Goal: Task Accomplishment & Management: Manage account settings

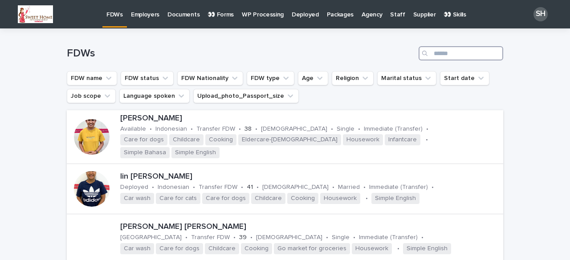
drag, startPoint x: 443, startPoint y: 55, endPoint x: 447, endPoint y: 54, distance: 5.0
click at [443, 55] on input "Search" at bounding box center [461, 53] width 85 height 14
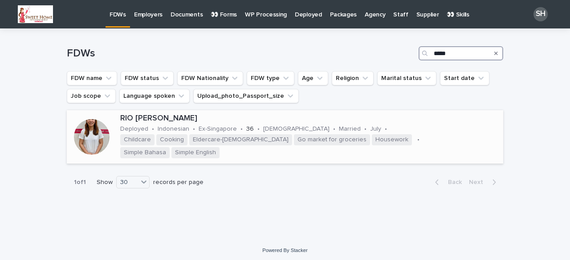
type input "*****"
click at [111, 136] on div at bounding box center [92, 137] width 50 height 50
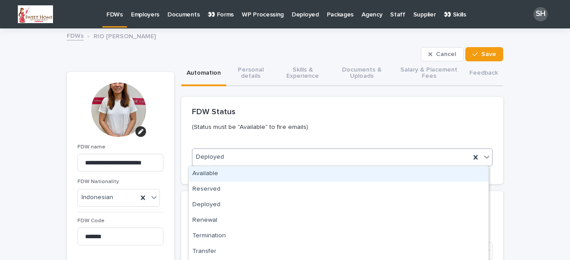
click at [240, 158] on div "Deployed" at bounding box center [331, 157] width 278 height 15
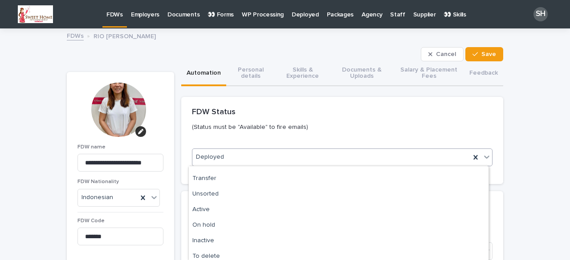
scroll to position [89, 0]
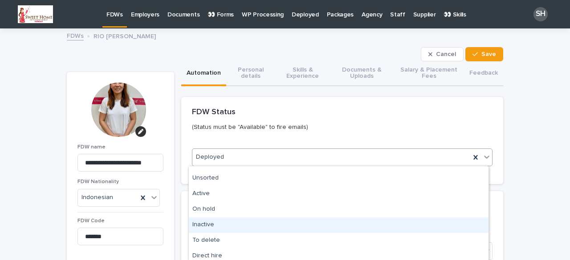
click at [219, 225] on div "Inactive" at bounding box center [339, 226] width 300 height 16
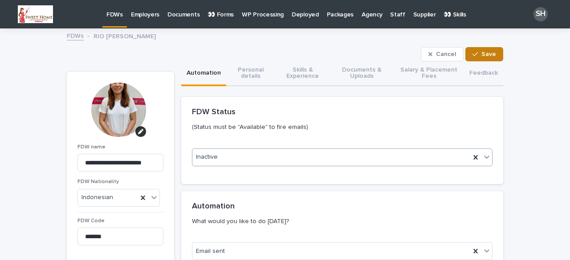
click at [485, 50] on button "Save" at bounding box center [484, 54] width 38 height 14
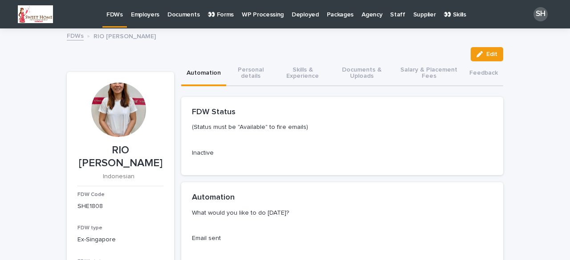
click at [111, 16] on p "FDWs" at bounding box center [114, 9] width 16 height 19
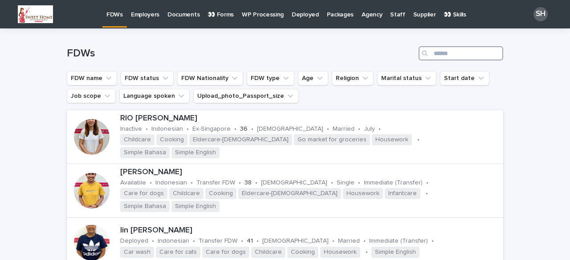
click at [437, 51] on input "Search" at bounding box center [461, 53] width 85 height 14
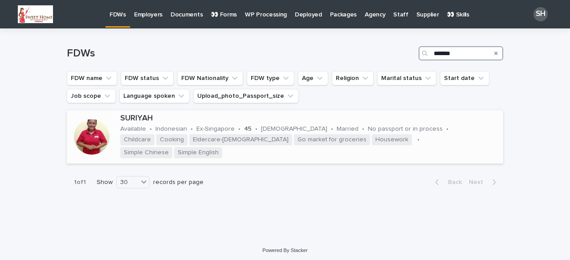
type input "*******"
click at [109, 130] on div at bounding box center [92, 137] width 50 height 50
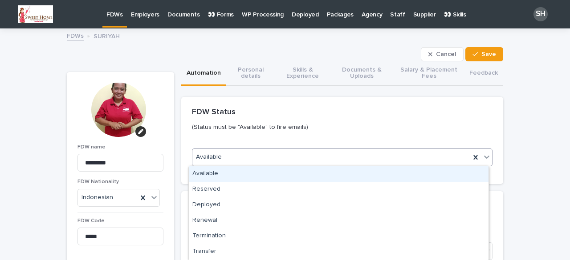
click at [214, 150] on div "Available" at bounding box center [331, 157] width 278 height 15
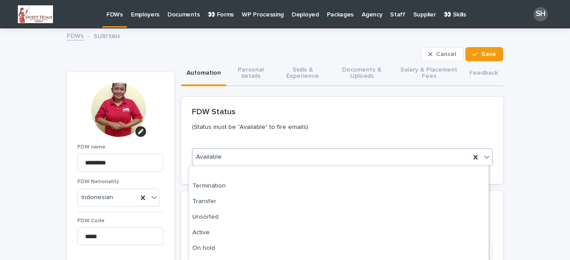
scroll to position [89, 0]
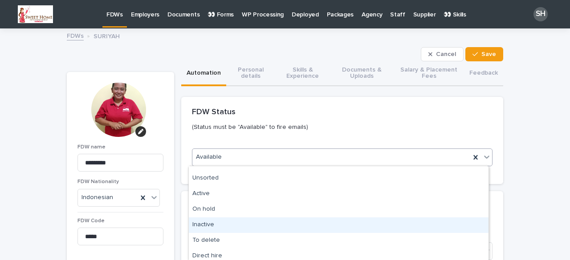
click at [220, 221] on div "Inactive" at bounding box center [339, 226] width 300 height 16
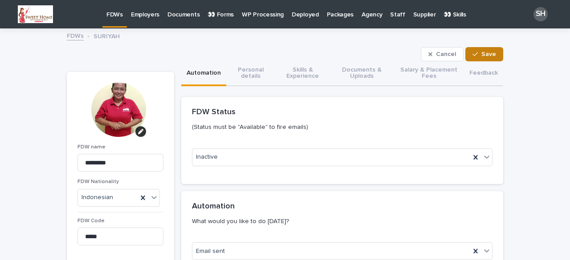
click at [485, 56] on span "Save" at bounding box center [488, 54] width 15 height 6
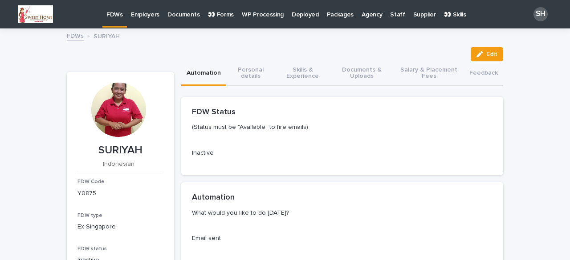
click at [110, 14] on p "FDWs" at bounding box center [114, 9] width 16 height 19
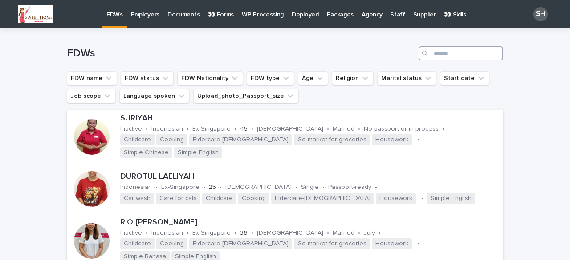
click at [440, 55] on input "Search" at bounding box center [461, 53] width 85 height 14
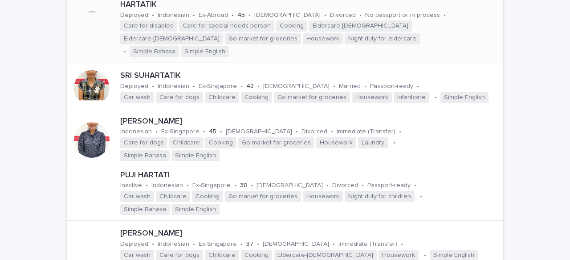
scroll to position [134, 0]
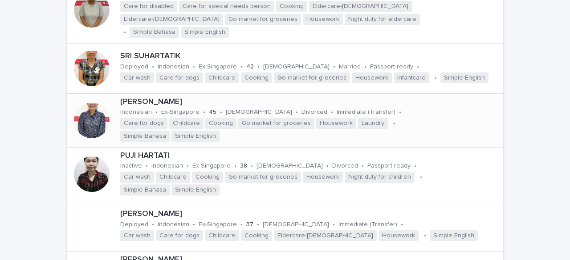
type input "****"
click at [93, 125] on div at bounding box center [92, 121] width 36 height 36
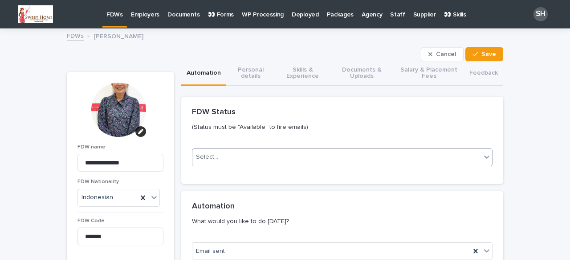
click at [219, 159] on div "Select..." at bounding box center [336, 157] width 289 height 15
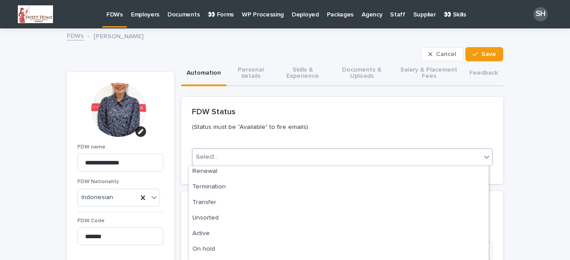
scroll to position [89, 0]
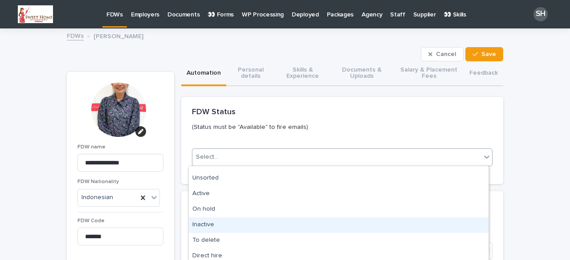
click at [212, 226] on div "Inactive" at bounding box center [339, 226] width 300 height 16
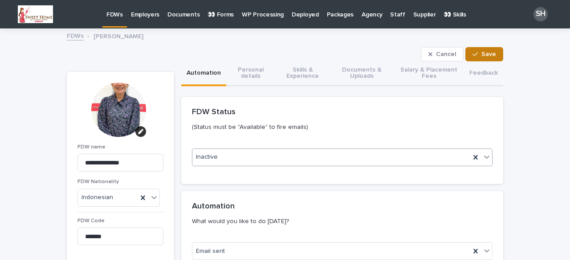
click at [478, 53] on div "button" at bounding box center [476, 54] width 9 height 6
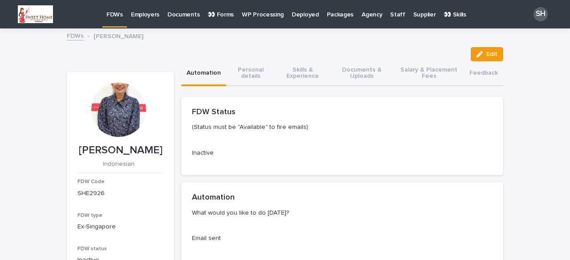
click at [113, 14] on p "FDWs" at bounding box center [114, 9] width 16 height 19
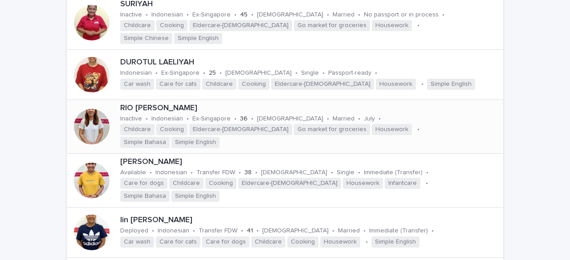
scroll to position [178, 0]
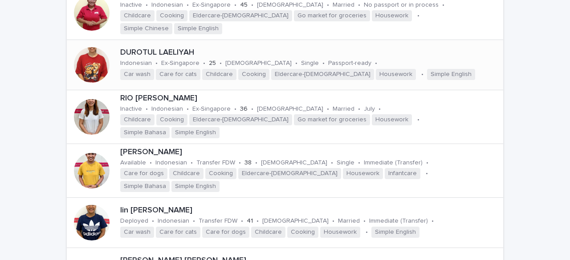
click at [84, 59] on div at bounding box center [92, 65] width 36 height 36
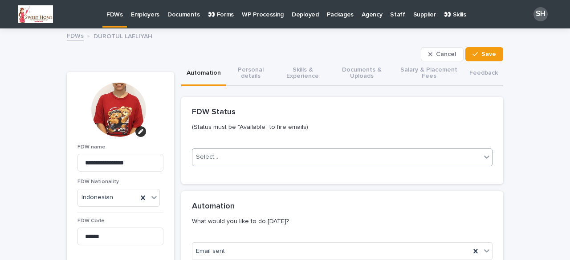
click at [234, 158] on div "Select..." at bounding box center [336, 157] width 289 height 15
click at [483, 55] on span "Save" at bounding box center [488, 54] width 15 height 6
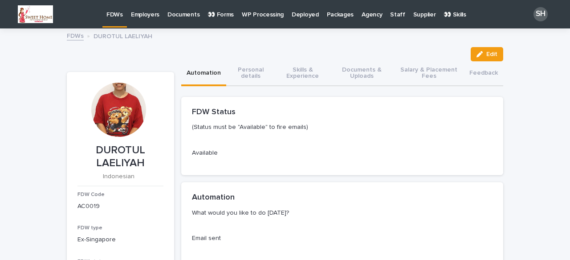
click at [112, 18] on p "FDWs" at bounding box center [114, 9] width 16 height 19
